Goal: Task Accomplishment & Management: Manage account settings

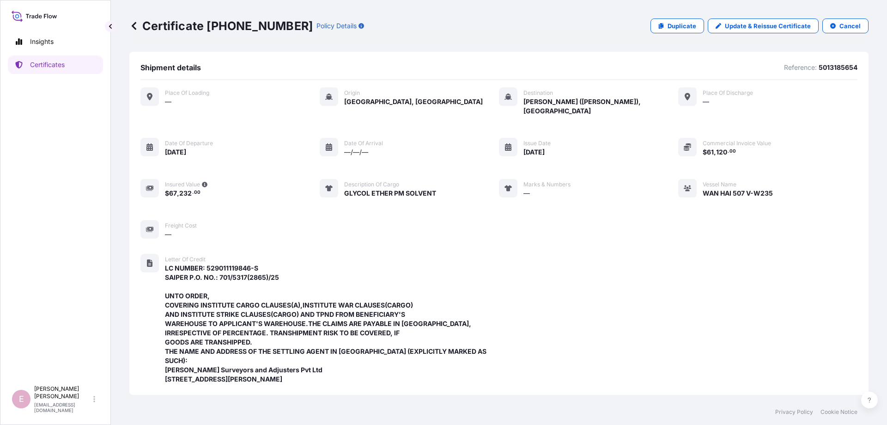
scroll to position [247, 0]
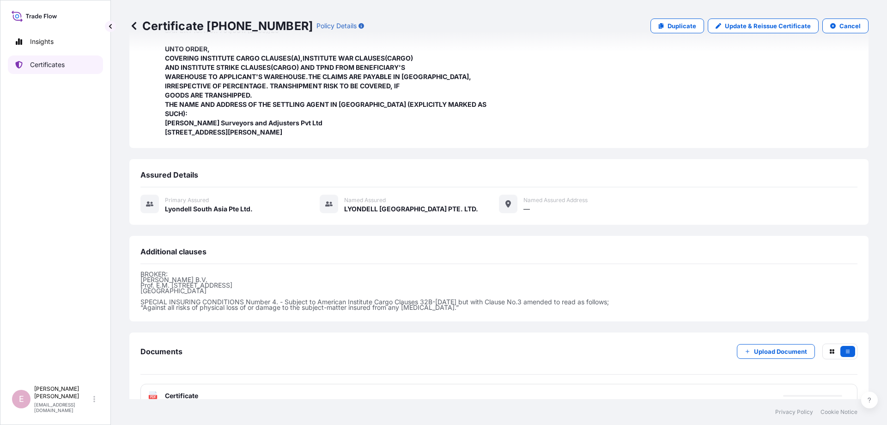
click at [50, 62] on p "Certificates" at bounding box center [47, 64] width 35 height 9
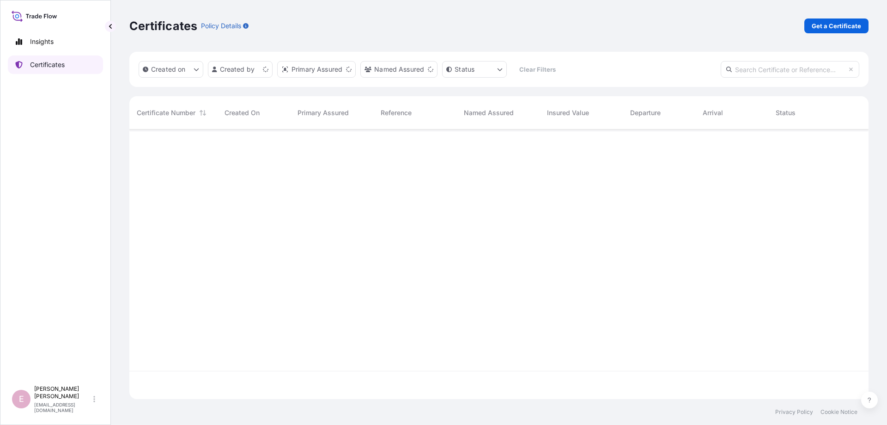
scroll to position [274, 739]
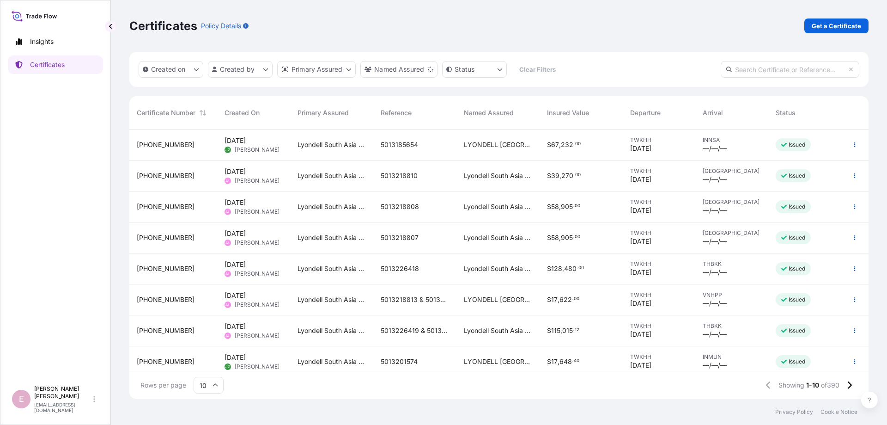
click at [212, 389] on input "10" at bounding box center [209, 384] width 30 height 17
click at [199, 356] on div "50" at bounding box center [208, 360] width 23 height 18
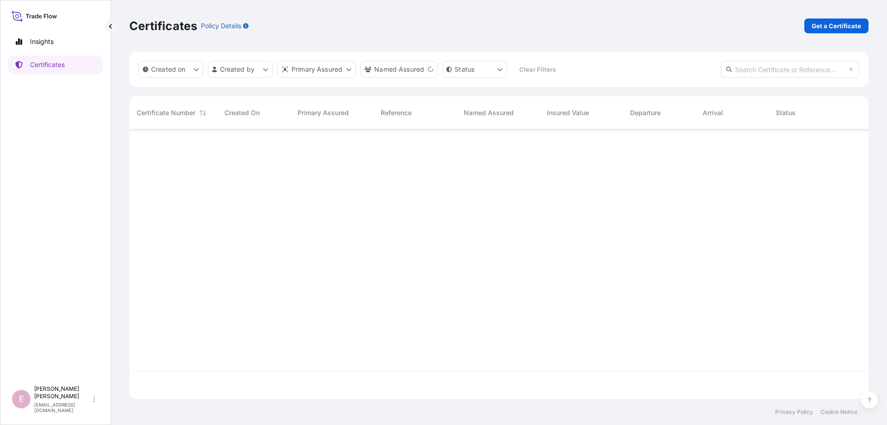
click at [762, 64] on input "text" at bounding box center [790, 69] width 139 height 17
paste input "[PHONE_NUMBER]"
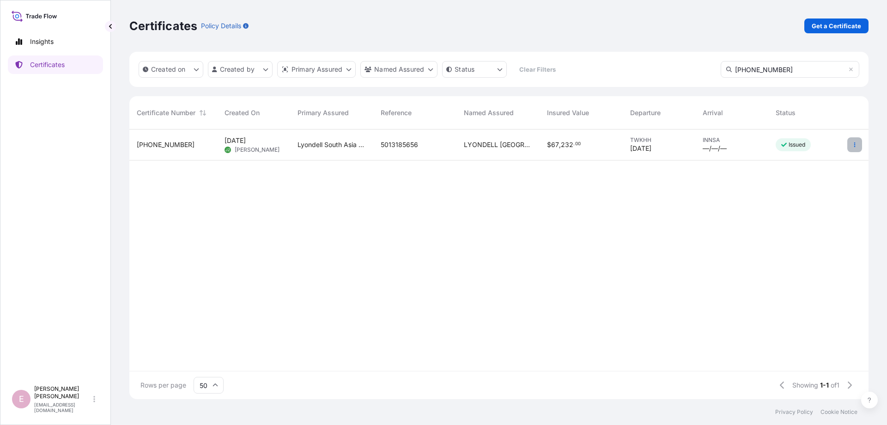
type input "[PHONE_NUMBER]"
click at [852, 144] on icon "button" at bounding box center [855, 145] width 6 height 6
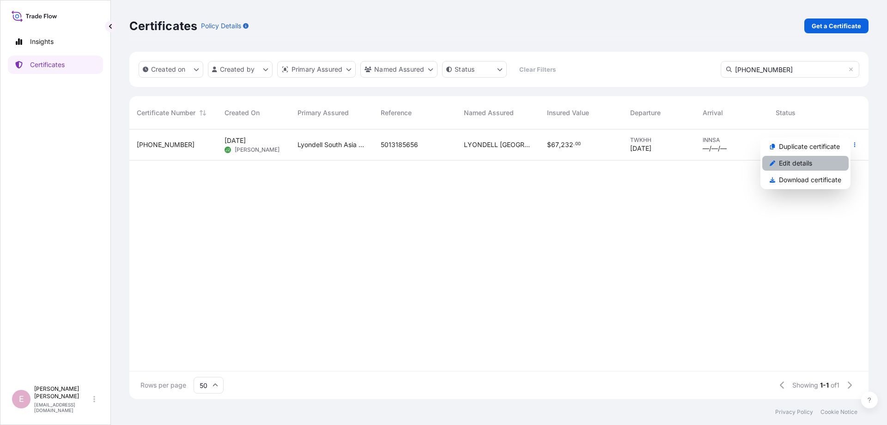
click at [810, 163] on p "Edit details" at bounding box center [795, 162] width 33 height 9
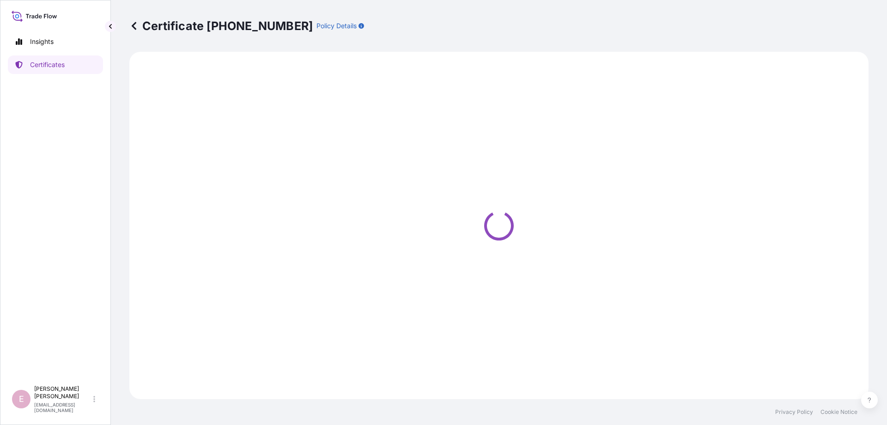
select select "Sea"
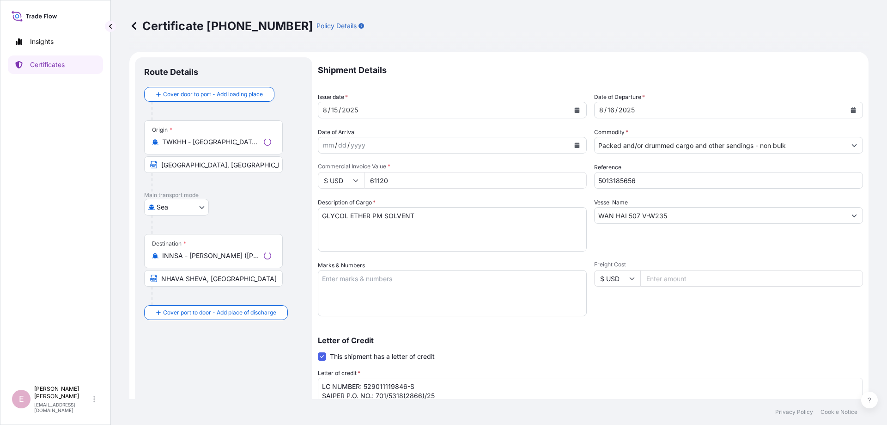
select select "32022"
click at [575, 110] on icon "Calendar" at bounding box center [577, 110] width 5 height 6
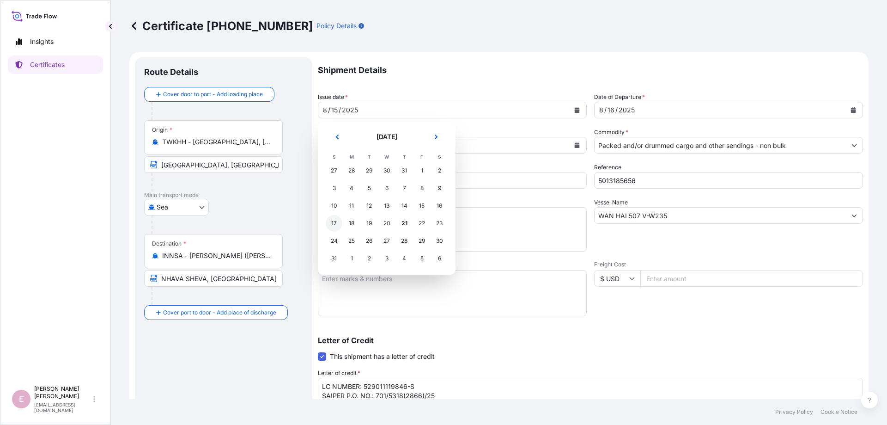
click at [335, 225] on div "17" at bounding box center [334, 223] width 17 height 17
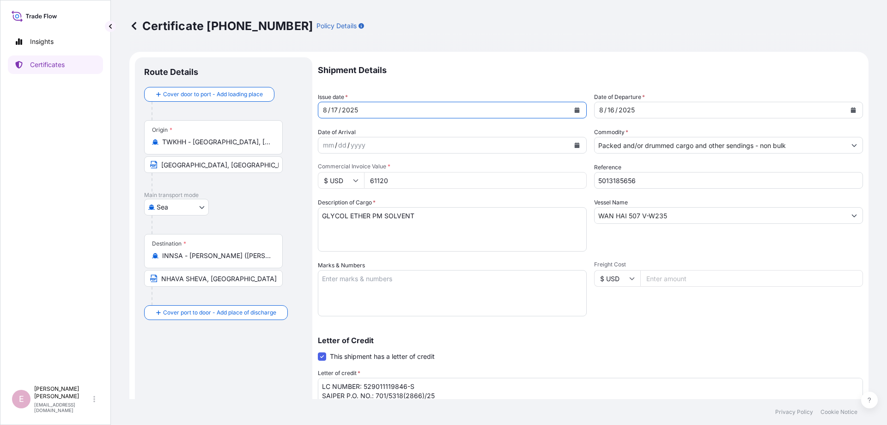
click at [855, 111] on icon "Calendar" at bounding box center [853, 110] width 5 height 6
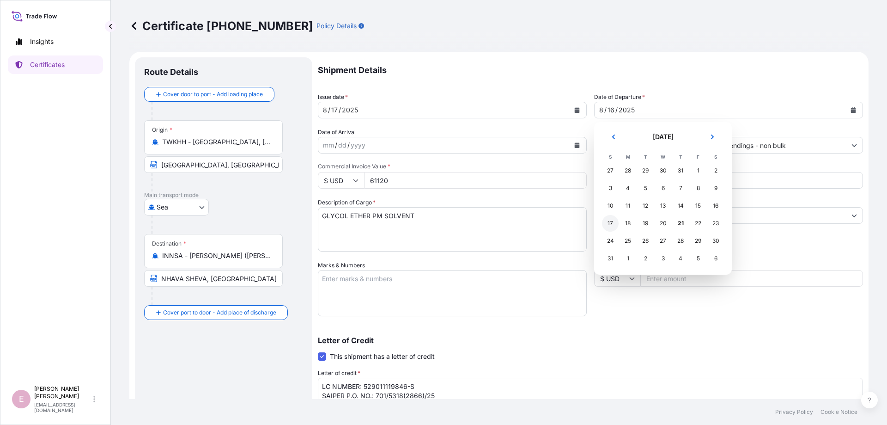
click at [609, 226] on div "17" at bounding box center [610, 223] width 17 height 17
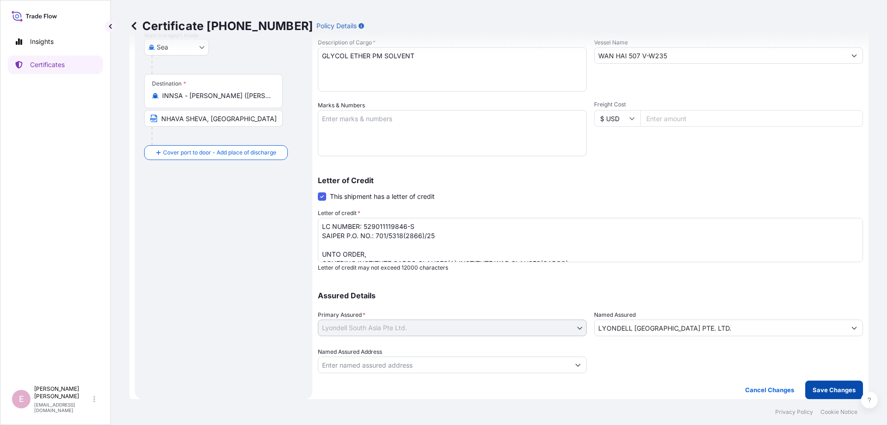
click at [817, 388] on p "Save Changes" at bounding box center [834, 389] width 43 height 9
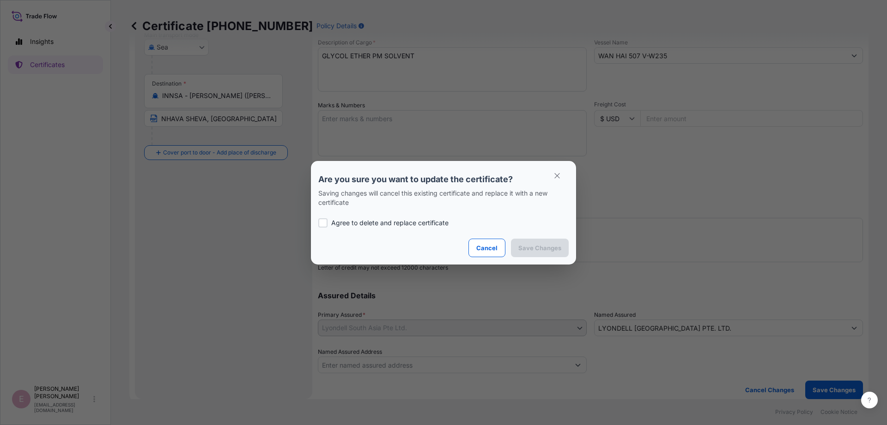
click at [323, 223] on div at bounding box center [322, 222] width 9 height 9
checkbox input "true"
click at [533, 247] on p "Save Changes" at bounding box center [539, 247] width 43 height 9
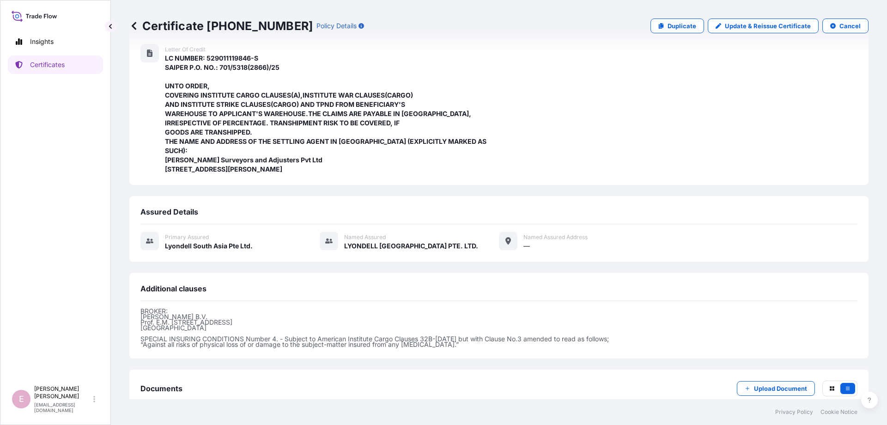
scroll to position [265, 0]
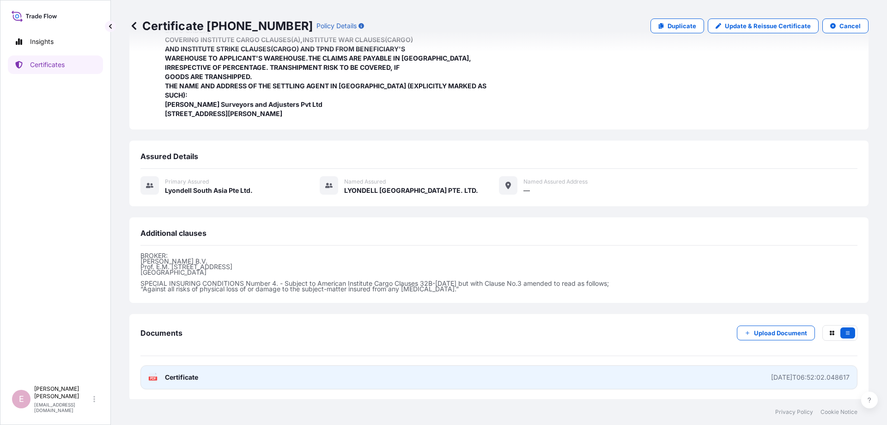
click at [157, 375] on icon at bounding box center [153, 376] width 8 height 9
